Goal: Task Accomplishment & Management: Use online tool/utility

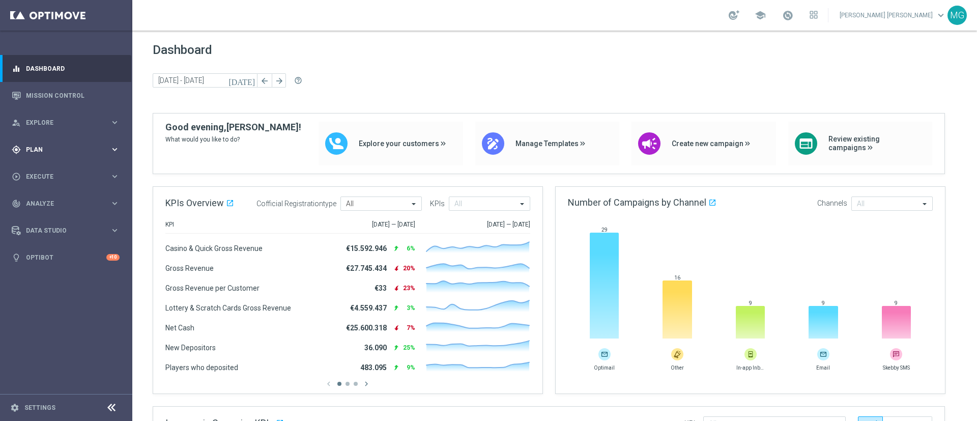
click at [38, 154] on div "gps_fixed Plan keyboard_arrow_right" at bounding box center [65, 149] width 131 height 27
click at [53, 201] on span "Templates" at bounding box center [63, 201] width 73 height 6
click at [48, 218] on link "Optimail" at bounding box center [69, 216] width 74 height 8
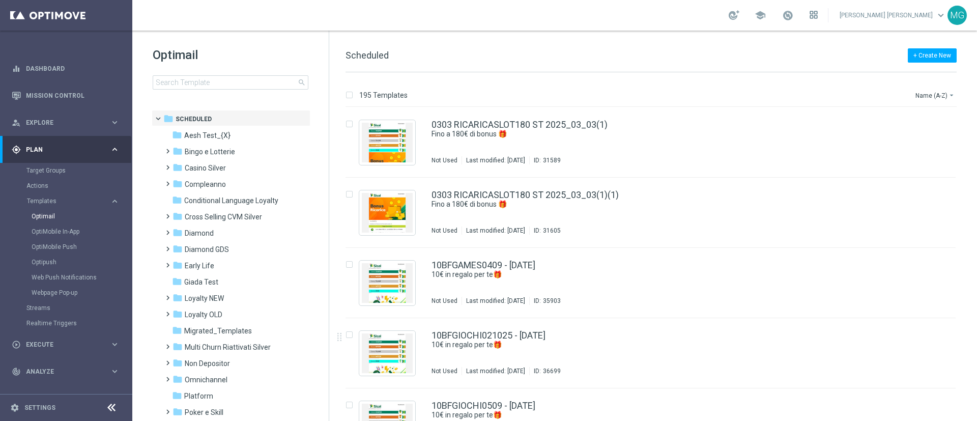
click at [817, 14] on icon at bounding box center [813, 15] width 8 height 8
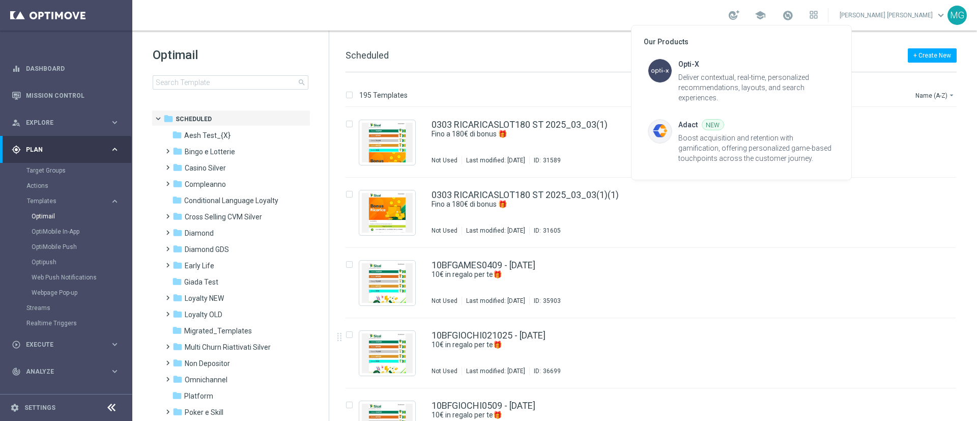
click at [915, 14] on div at bounding box center [488, 210] width 977 height 421
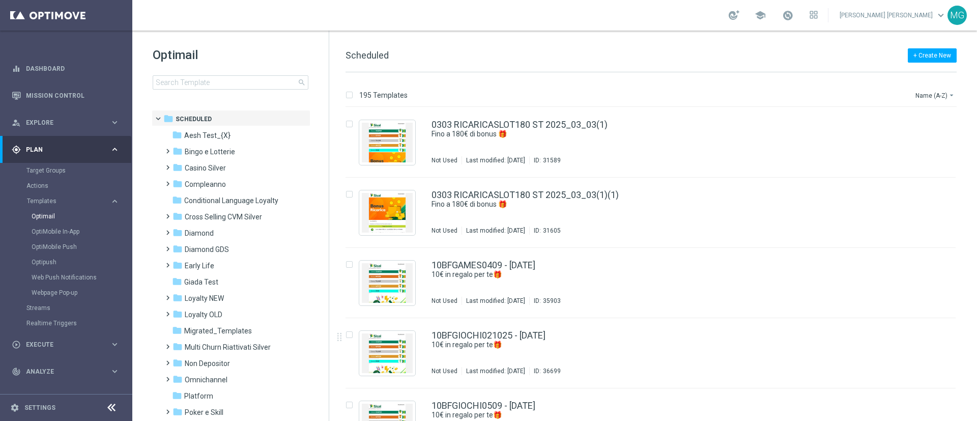
click at [929, 15] on link "[PERSON_NAME] [PERSON_NAME] keyboard_arrow_down" at bounding box center [892, 15] width 109 height 15
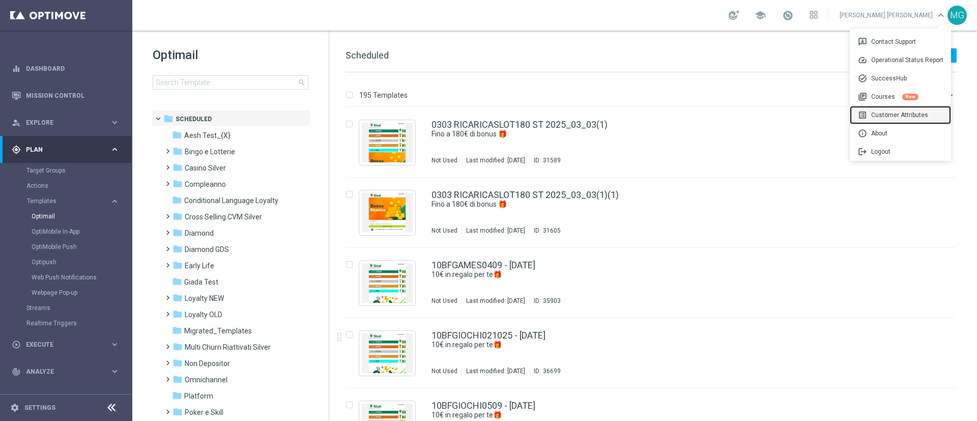
click at [888, 118] on div "list_alt Customer Attributes" at bounding box center [899, 115] width 101 height 18
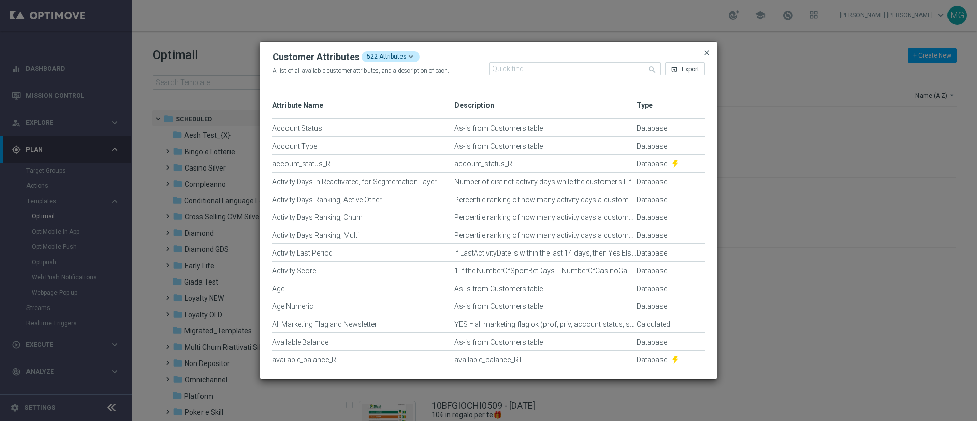
click at [706, 54] on span "close" at bounding box center [706, 53] width 8 height 8
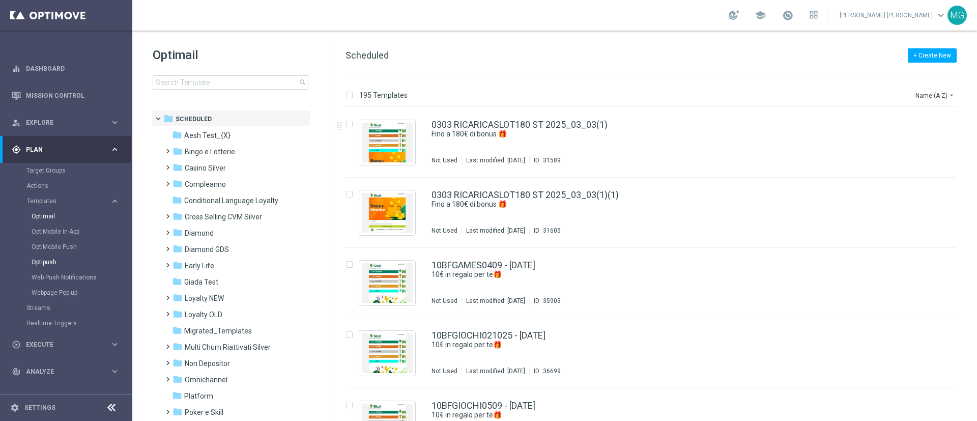
scroll to position [47, 0]
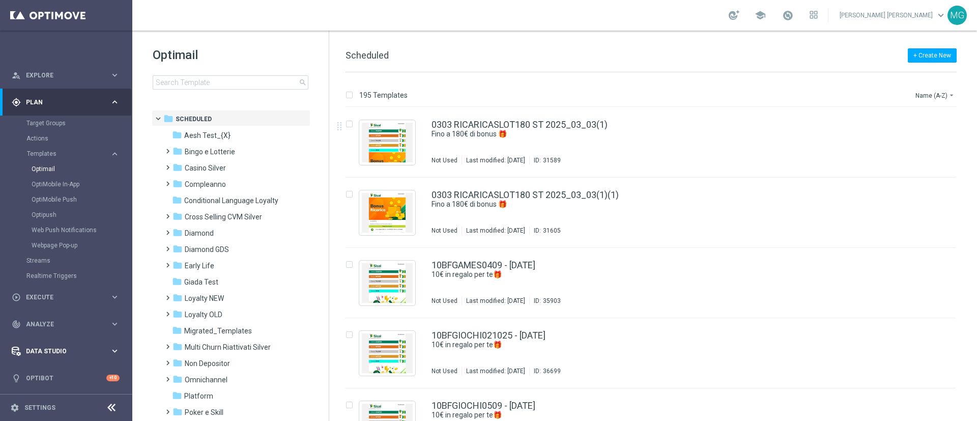
click at [45, 342] on div "Data Studio keyboard_arrow_right" at bounding box center [65, 350] width 131 height 27
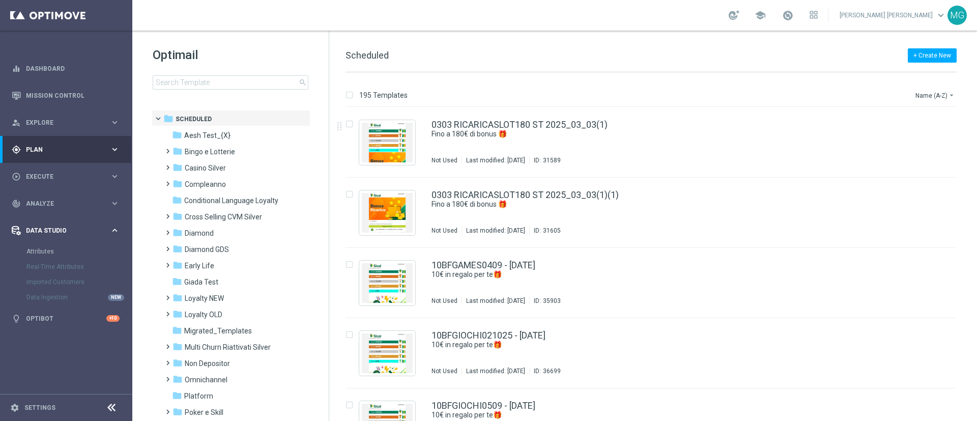
scroll to position [0, 0]
click at [44, 254] on link "Attributes" at bounding box center [65, 251] width 79 height 8
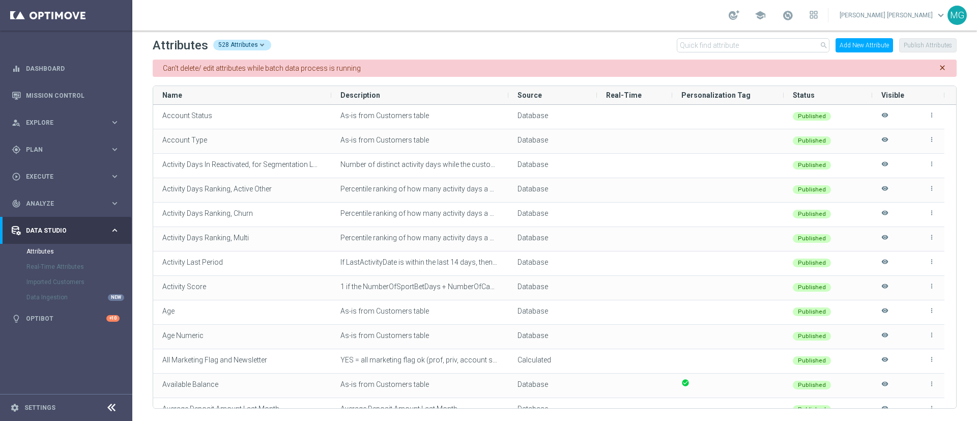
click at [861, 45] on button "Add New Attribute" at bounding box center [863, 45] width 57 height 14
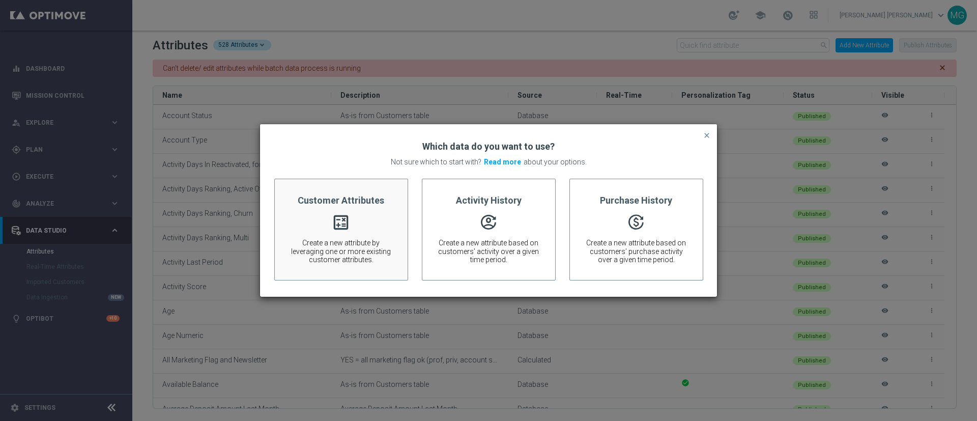
click at [355, 222] on div "Customer Attributes calculate Create a new attribute by leveraging one or more …" at bounding box center [341, 230] width 134 height 102
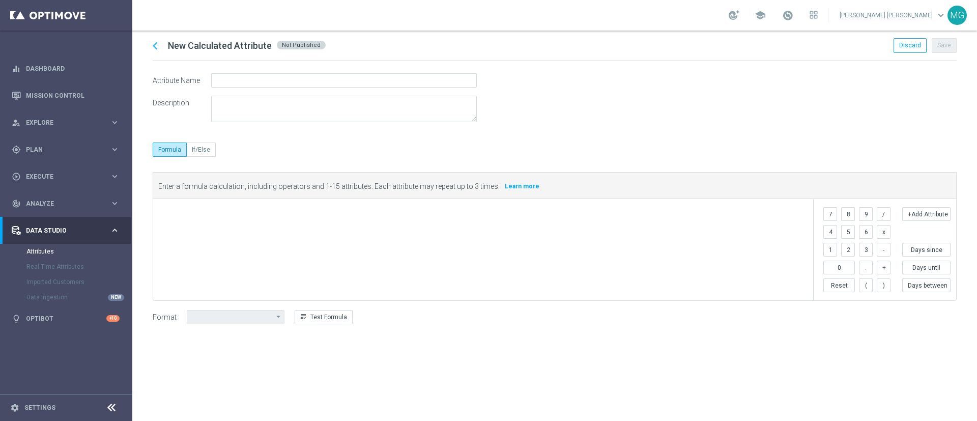
click at [462, 215] on span at bounding box center [485, 212] width 649 height 12
click at [296, 217] on span at bounding box center [485, 212] width 649 height 12
click at [287, 222] on div "​" at bounding box center [483, 249] width 660 height 101
click at [156, 49] on icon "chevron_left" at bounding box center [155, 45] width 15 height 15
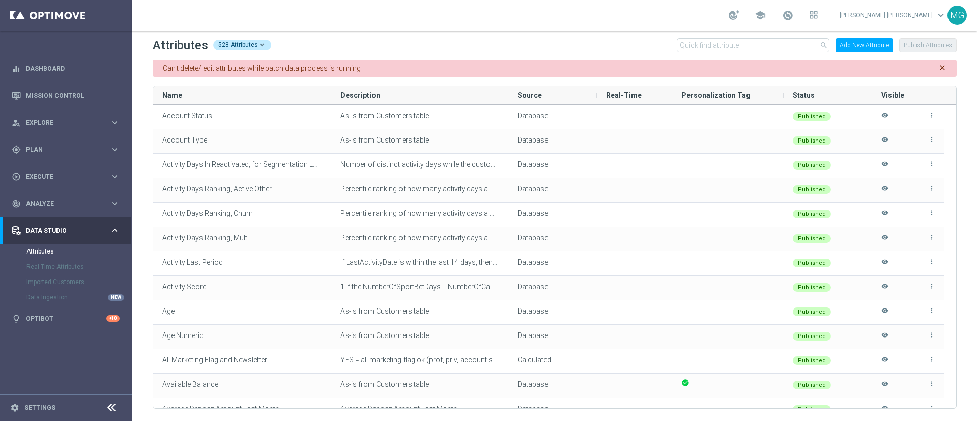
click at [528, 46] on div "Attributes 528 Attributes search Add New Attribute Publish Attributes" at bounding box center [555, 45] width 804 height 16
